Goal: Task Accomplishment & Management: Manage account settings

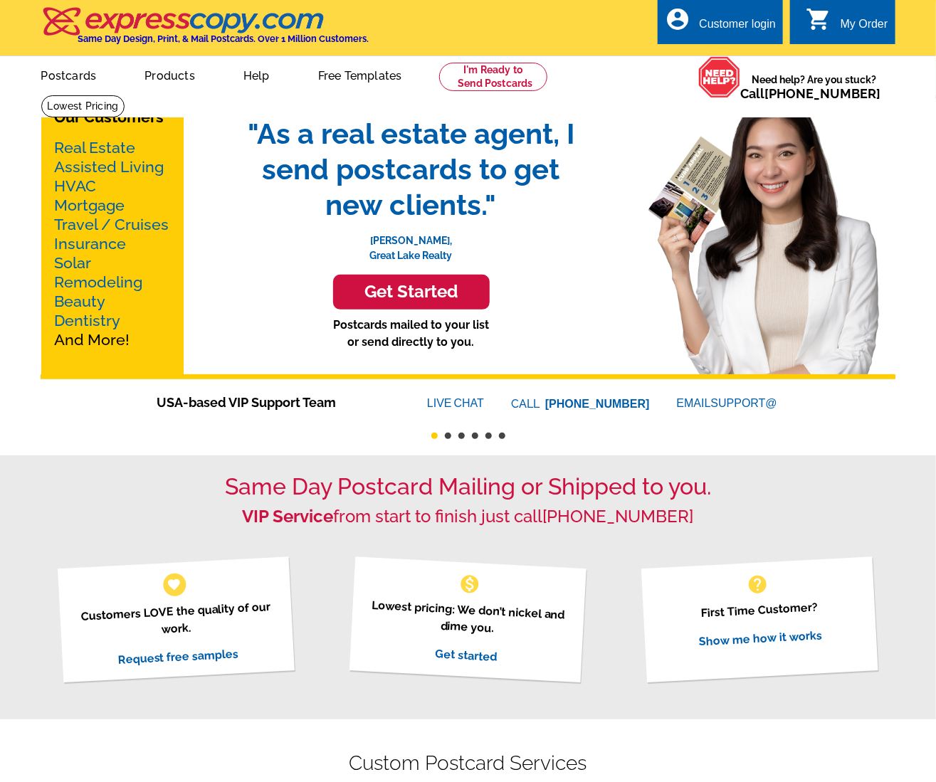
click at [718, 13] on div "account_circle Customer login" at bounding box center [720, 21] width 125 height 45
click at [718, 20] on div "Customer login" at bounding box center [737, 28] width 77 height 20
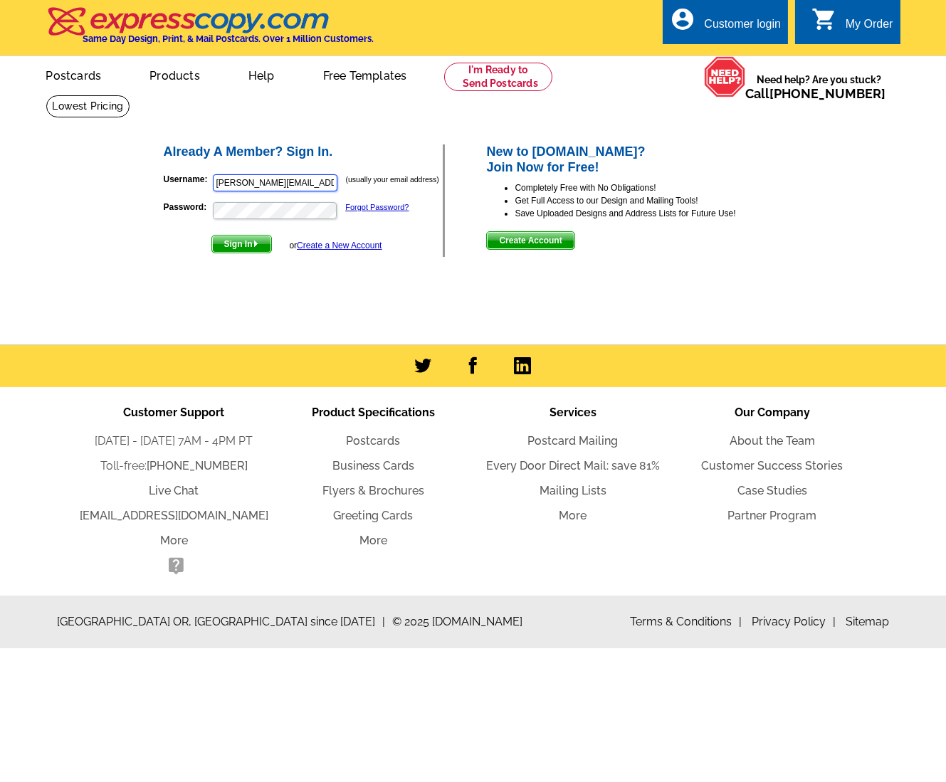
drag, startPoint x: 315, startPoint y: 179, endPoint x: 38, endPoint y: 197, distance: 277.6
click at [36, 197] on main "Already A Member? Sign In. Username: ron@landinkauai.com (usually your email ad…" at bounding box center [473, 219] width 946 height 249
paste input "agentkatkauai@gmail"
type input "agentkatkauai@gmail.com"
click at [199, 207] on p "Password: Forgot Password?" at bounding box center [304, 211] width 280 height 20
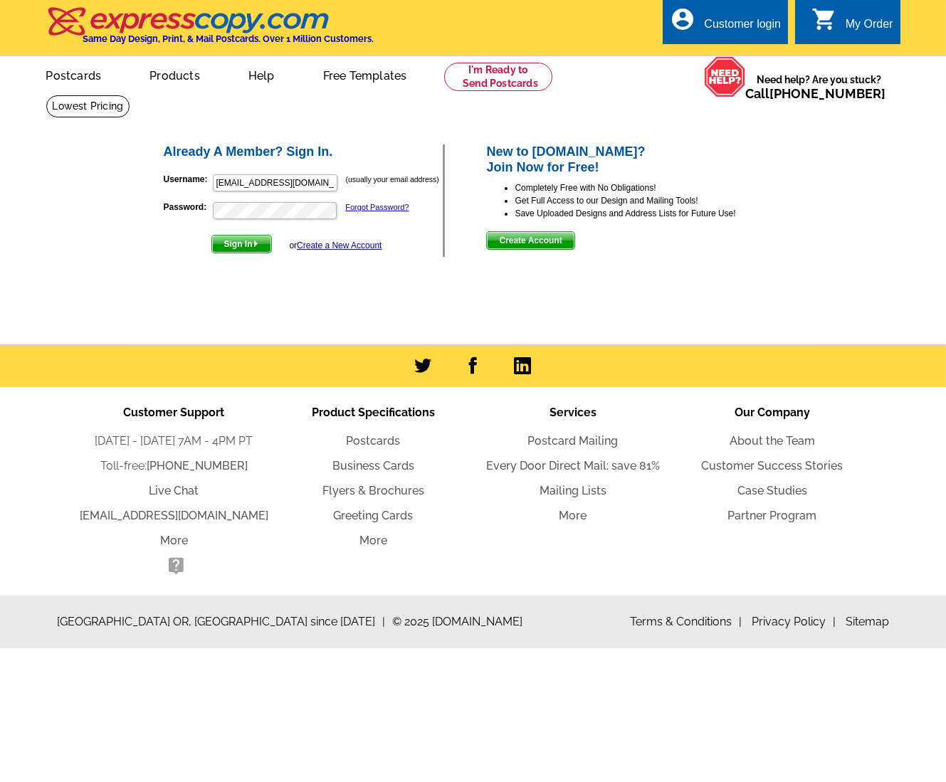
click at [197, 264] on div "Already A Member? Sign In. Username: agentkatkauai@gmail.com (usually your emai…" at bounding box center [474, 201] width 681 height 172
click at [236, 243] on span "Sign In" at bounding box center [241, 244] width 59 height 17
